Goal: Information Seeking & Learning: Check status

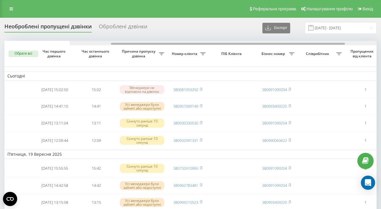
scroll to position [0, 65]
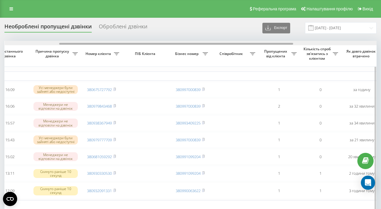
scroll to position [0, 93]
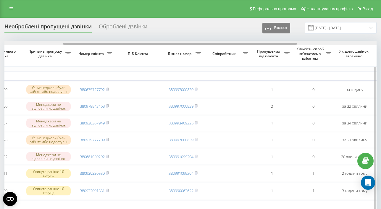
drag, startPoint x: 126, startPoint y: 44, endPoint x: 184, endPoint y: 41, distance: 58.9
click at [184, 41] on div at bounding box center [190, 43] width 372 height 4
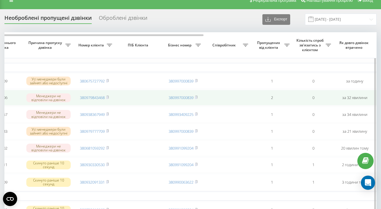
scroll to position [0, 0]
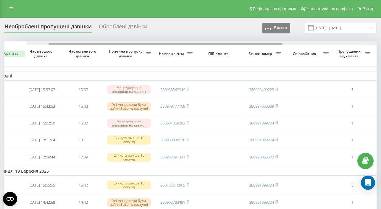
drag, startPoint x: 123, startPoint y: 44, endPoint x: 178, endPoint y: 44, distance: 54.4
click at [153, 44] on div at bounding box center [165, 44] width 234 height 2
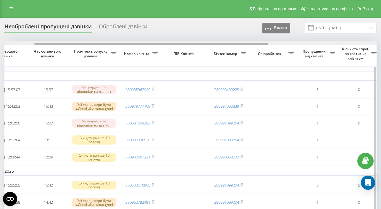
click at [210, 44] on div at bounding box center [151, 44] width 234 height 2
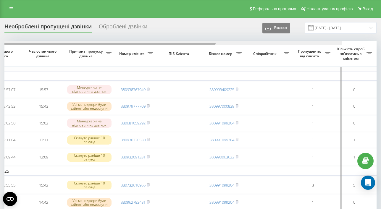
scroll to position [0, 18]
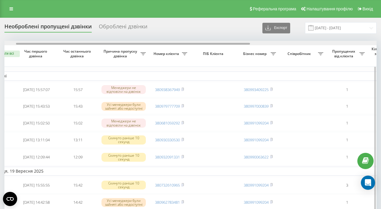
drag, startPoint x: 208, startPoint y: 43, endPoint x: 189, endPoint y: 45, distance: 18.8
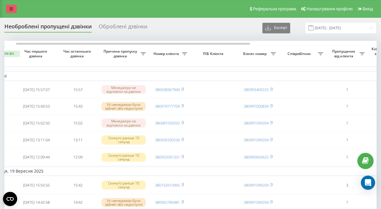
click at [12, 11] on link at bounding box center [11, 9] width 11 height 8
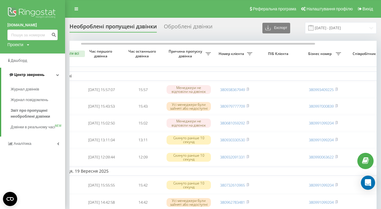
click at [23, 77] on span "Центр звернень" at bounding box center [29, 74] width 30 height 4
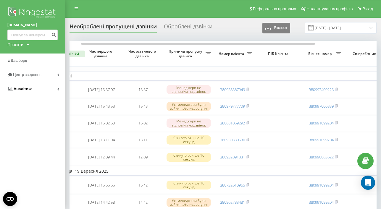
click at [25, 89] on span "Аналiтика" at bounding box center [23, 89] width 19 height 4
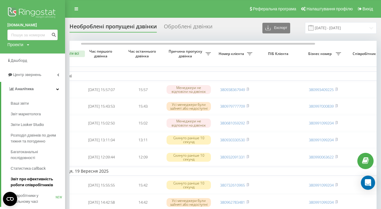
click at [35, 183] on span "Звіт про ефективність роботи співробітників" at bounding box center [36, 182] width 51 height 12
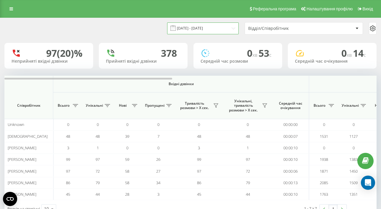
click at [182, 31] on input "[DATE] - [DATE]" at bounding box center [202, 28] width 71 height 12
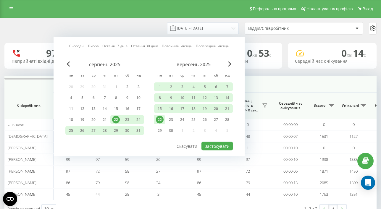
click at [160, 116] on div "22" at bounding box center [160, 120] width 8 height 8
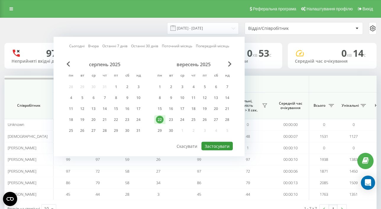
click at [223, 145] on button "Застосувати" at bounding box center [216, 146] width 31 height 9
type input "[DATE] - [DATE]"
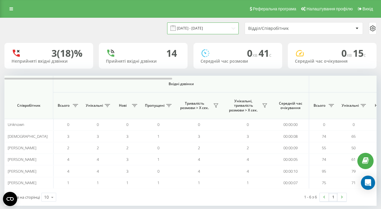
click at [185, 29] on input "[DATE] - [DATE]" at bounding box center [202, 28] width 71 height 12
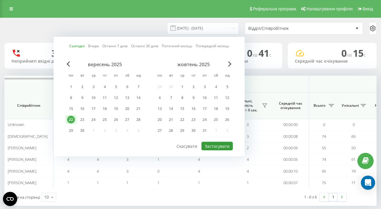
click at [216, 147] on button "Застосувати" at bounding box center [216, 146] width 31 height 9
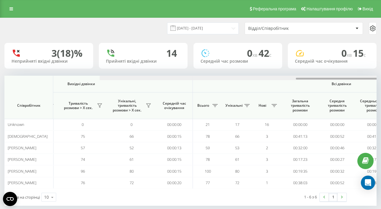
scroll to position [0, 453]
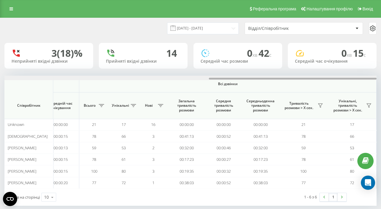
drag, startPoint x: 104, startPoint y: 78, endPoint x: 425, endPoint y: 86, distance: 320.3
click at [381, 86] on html "columbtrade.ua Проекти columbtrade.ua Дашборд Центр звернень Аналiтика Ваші зві…" at bounding box center [190, 104] width 381 height 209
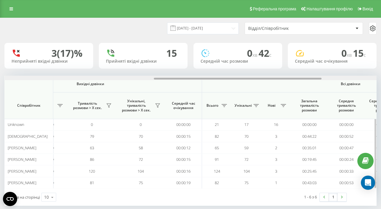
scroll to position [0, 453]
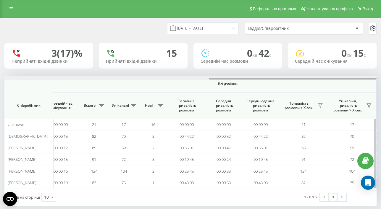
drag, startPoint x: 100, startPoint y: 79, endPoint x: 339, endPoint y: 77, distance: 239.0
click at [339, 77] on div at bounding box center [190, 78] width 372 height 4
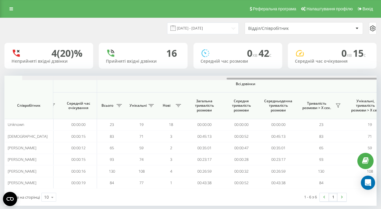
scroll to position [0, 453]
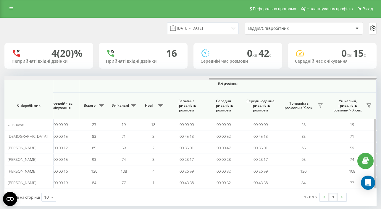
drag, startPoint x: 100, startPoint y: 79, endPoint x: 369, endPoint y: 79, distance: 268.8
click at [369, 79] on div at bounding box center [190, 78] width 372 height 4
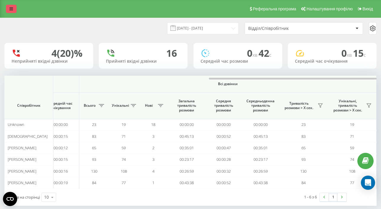
click at [9, 11] on link at bounding box center [11, 9] width 11 height 8
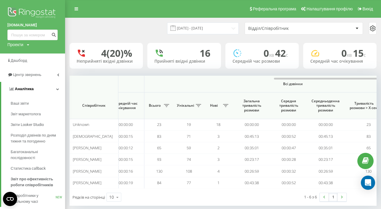
click at [30, 88] on span "Аналiтика" at bounding box center [24, 89] width 19 height 4
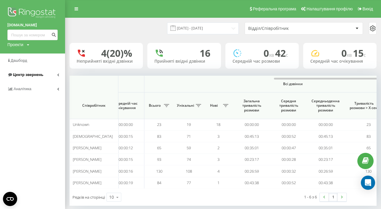
click at [34, 77] on span "Центр звернень" at bounding box center [25, 75] width 36 height 6
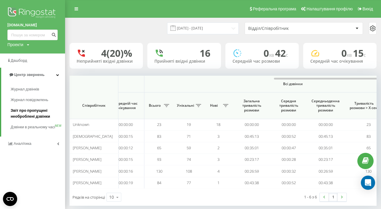
click at [31, 110] on span "Звіт про пропущені необроблені дзвінки" at bounding box center [36, 114] width 51 height 12
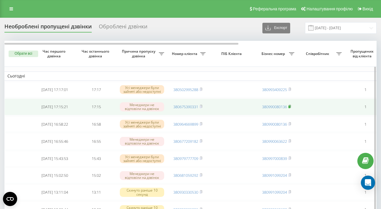
click at [290, 107] on rect at bounding box center [289, 106] width 2 height 3
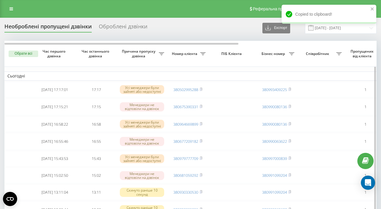
click at [291, 54] on icon at bounding box center [291, 53] width 5 height 3
click at [287, 87] on input "text" at bounding box center [291, 90] width 67 height 10
type input "380990080136"
click button "OK" at bounding box center [311, 101] width 25 height 7
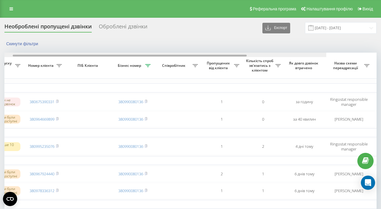
scroll to position [0, 147]
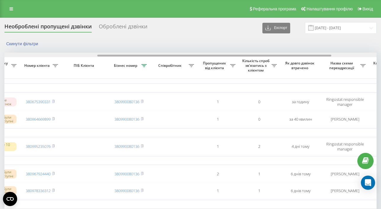
drag, startPoint x: 166, startPoint y: 56, endPoint x: 259, endPoint y: 56, distance: 92.8
click at [259, 56] on div at bounding box center [190, 55] width 372 height 4
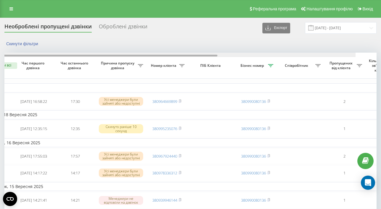
drag, startPoint x: 85, startPoint y: 55, endPoint x: 107, endPoint y: 55, distance: 21.9
click at [101, 55] on div at bounding box center [100, 56] width 234 height 2
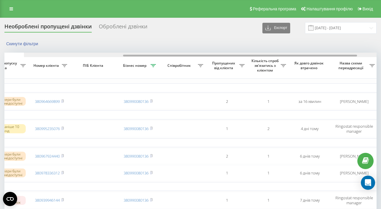
scroll to position [0, 157]
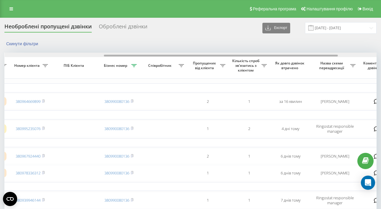
drag, startPoint x: 204, startPoint y: 56, endPoint x: 288, endPoint y: 59, distance: 83.7
